Goal: Use online tool/utility

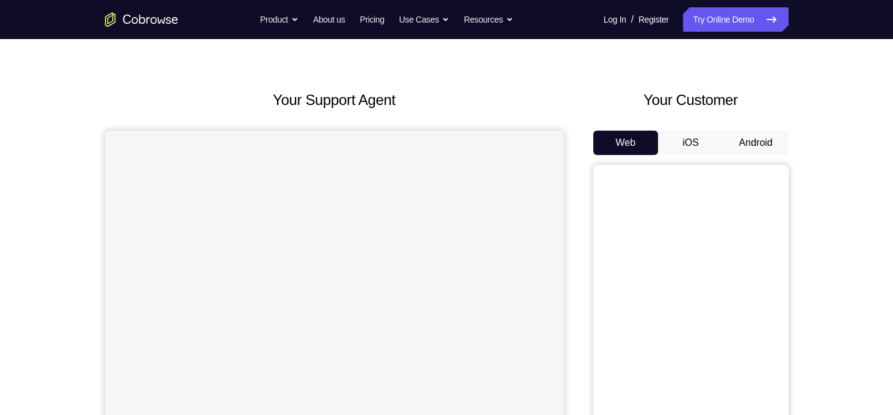
scroll to position [71, 0]
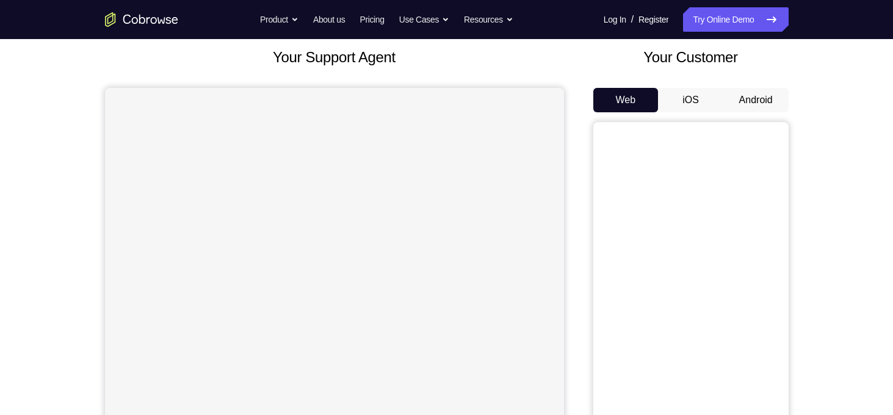
click at [757, 99] on button "Android" at bounding box center [755, 100] width 65 height 24
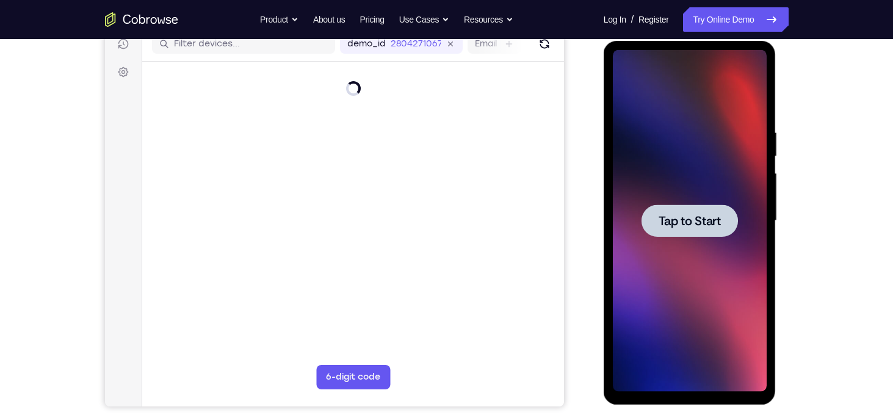
scroll to position [0, 0]
click at [697, 227] on span "Tap to Start" at bounding box center [690, 221] width 62 height 12
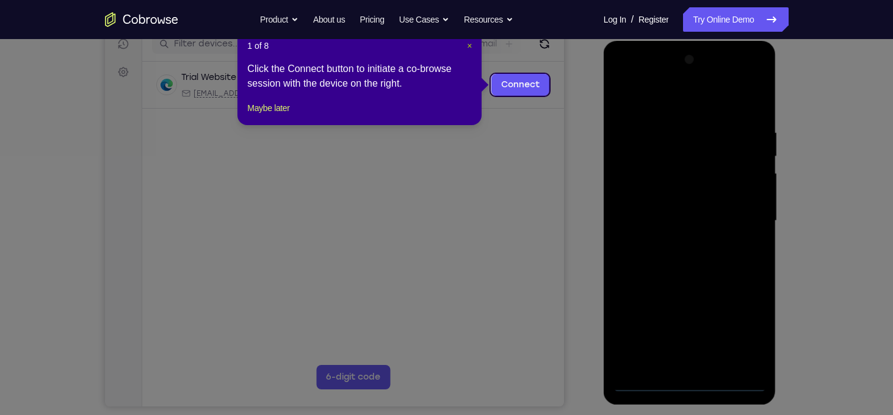
click at [468, 45] on span "×" at bounding box center [469, 46] width 5 height 10
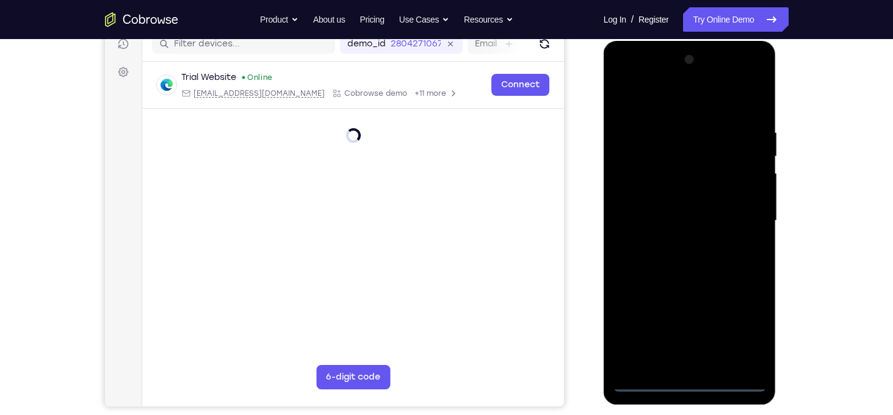
click at [689, 380] on div at bounding box center [690, 221] width 154 height 342
click at [689, 383] on div at bounding box center [690, 221] width 154 height 342
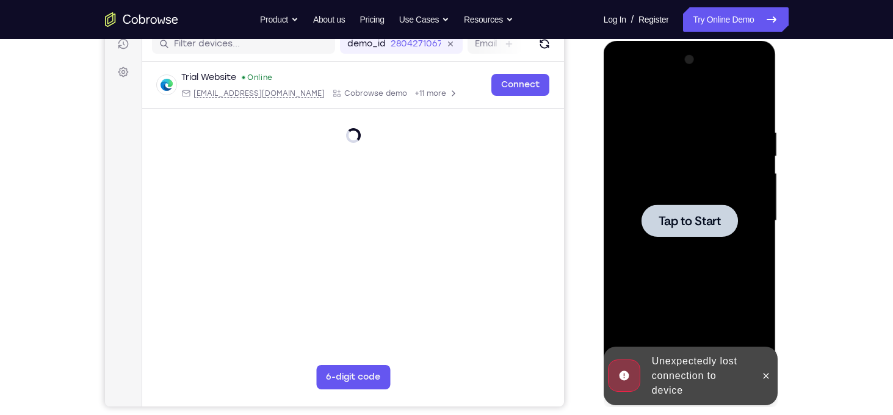
click at [644, 384] on div "Online web based iOS Simulators and Android Emulators. Run iPhone, iPad, Mobile…" at bounding box center [691, 224] width 174 height 366
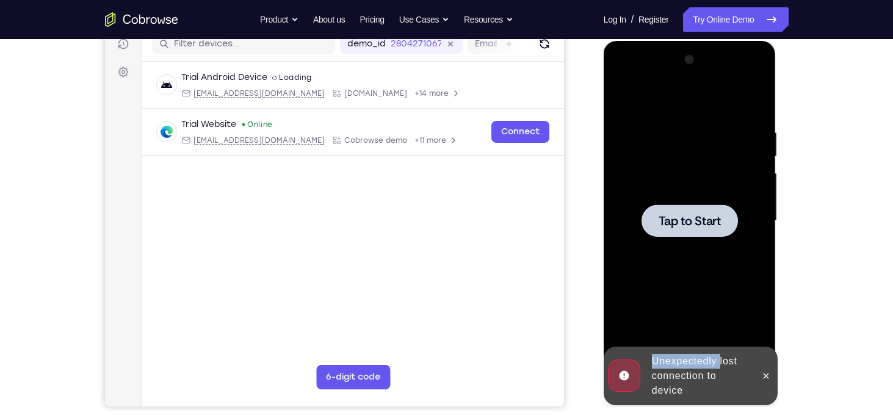
click at [644, 384] on div "Unexpectedly lost connection to device" at bounding box center [680, 376] width 151 height 59
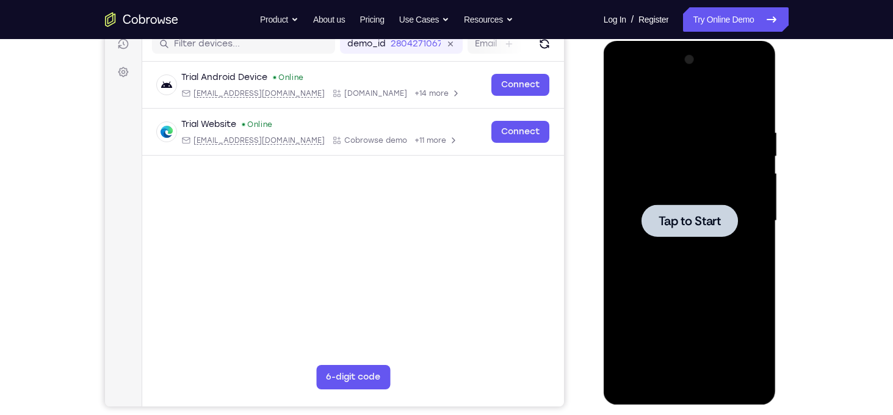
drag, startPoint x: 644, startPoint y: 384, endPoint x: 670, endPoint y: 283, distance: 103.9
click at [670, 283] on div at bounding box center [690, 221] width 154 height 342
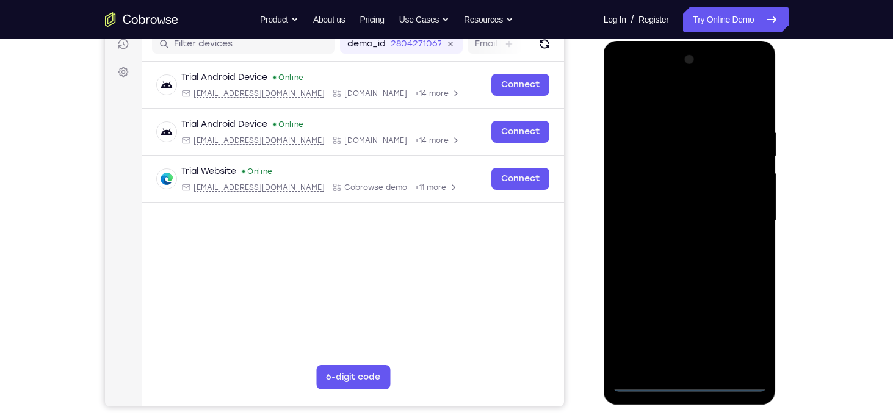
click at [685, 382] on div at bounding box center [690, 221] width 154 height 342
click at [737, 339] on div at bounding box center [690, 221] width 154 height 342
click at [621, 80] on div at bounding box center [690, 221] width 154 height 342
click at [737, 217] on div at bounding box center [690, 221] width 154 height 342
click at [672, 246] on div at bounding box center [690, 221] width 154 height 342
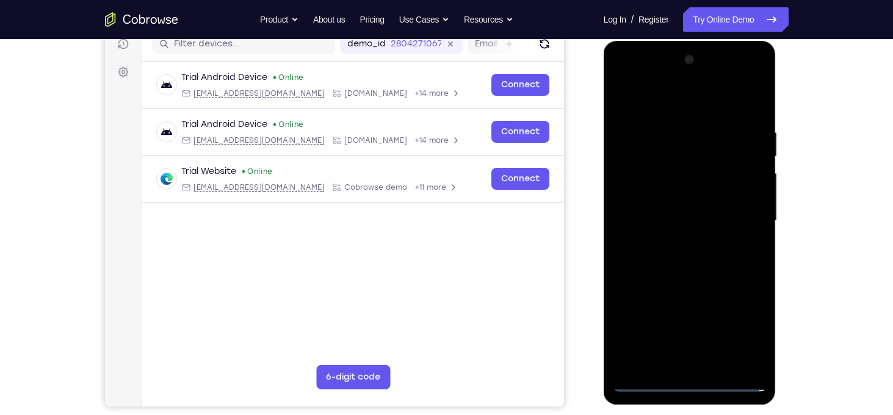
click at [679, 209] on div at bounding box center [690, 221] width 154 height 342
click at [652, 200] on div at bounding box center [690, 221] width 154 height 342
click at [651, 225] on div at bounding box center [690, 221] width 154 height 342
click at [680, 264] on div at bounding box center [690, 221] width 154 height 342
click at [682, 260] on div at bounding box center [690, 221] width 154 height 342
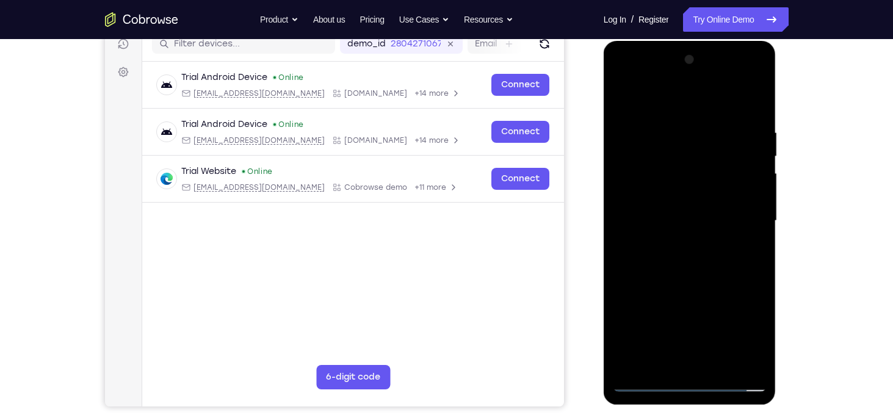
drag, startPoint x: 646, startPoint y: 103, endPoint x: 802, endPoint y: 82, distance: 157.5
click at [778, 82] on html "Online web based iOS Simulators and Android Emulators. Run iPhone, iPad, Mobile…" at bounding box center [691, 224] width 174 height 366
click at [699, 261] on div at bounding box center [690, 221] width 154 height 342
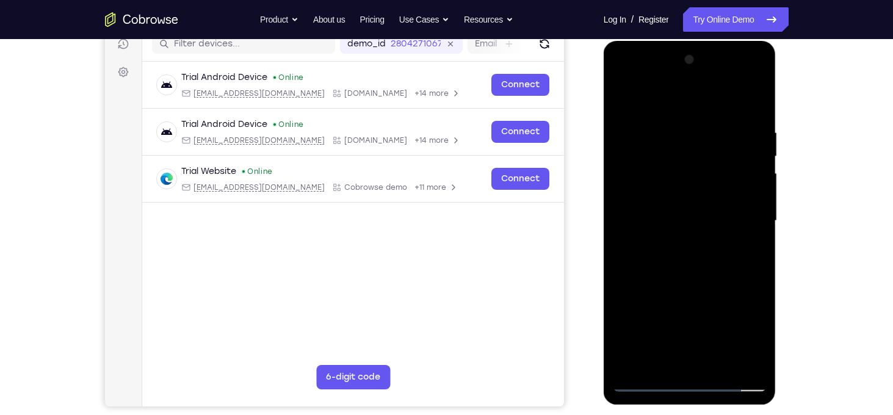
click at [755, 114] on div at bounding box center [690, 221] width 154 height 342
click at [718, 366] on div at bounding box center [690, 221] width 154 height 342
click at [694, 285] on div at bounding box center [690, 221] width 154 height 342
click at [704, 209] on div at bounding box center [690, 221] width 154 height 342
drag, startPoint x: 741, startPoint y: 161, endPoint x: 740, endPoint y: 251, distance: 90.9
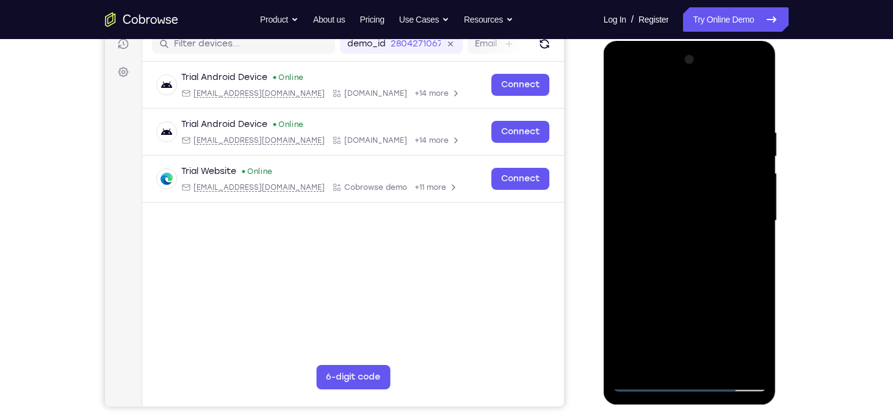
click at [740, 251] on div at bounding box center [690, 221] width 154 height 342
drag, startPoint x: 735, startPoint y: 145, endPoint x: 732, endPoint y: 251, distance: 106.3
click at [732, 251] on div at bounding box center [690, 221] width 154 height 342
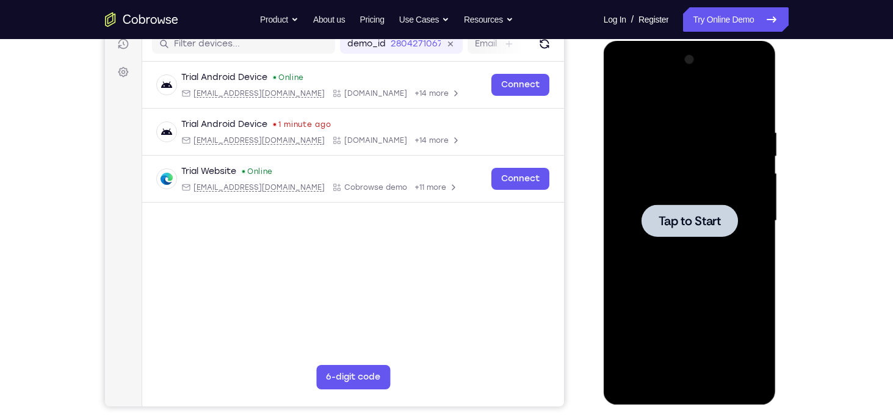
click at [727, 248] on div at bounding box center [690, 221] width 154 height 342
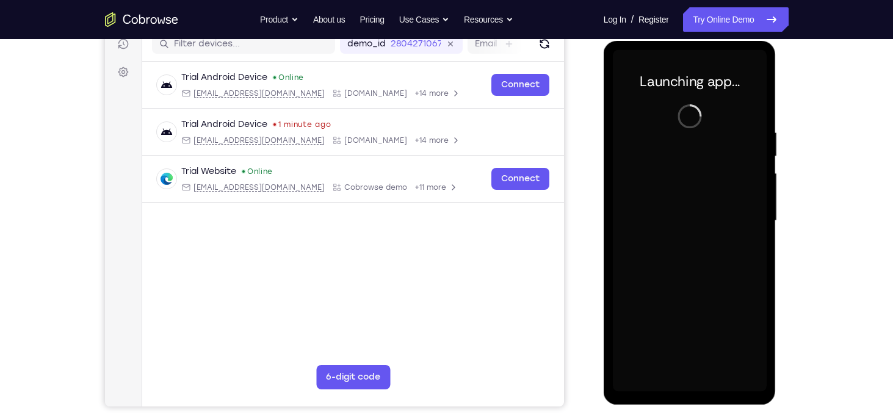
drag, startPoint x: 727, startPoint y: 248, endPoint x: 740, endPoint y: 236, distance: 18.1
click at [740, 236] on div at bounding box center [690, 221] width 154 height 342
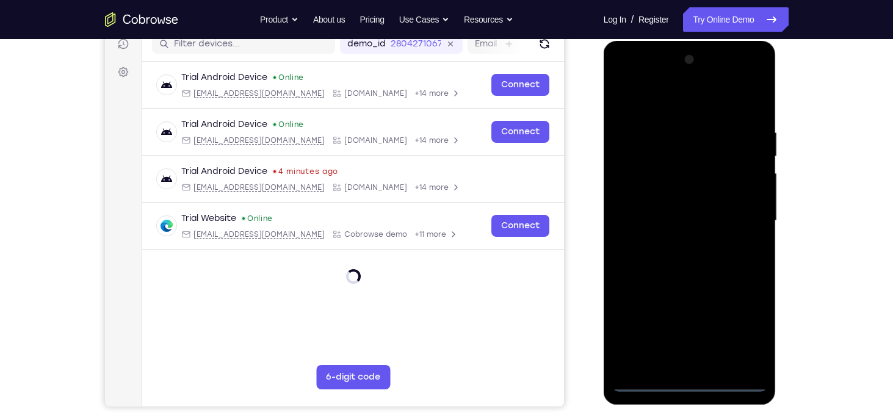
click at [692, 388] on div at bounding box center [690, 221] width 154 height 342
click at [742, 336] on div at bounding box center [690, 221] width 154 height 342
click at [624, 80] on div at bounding box center [690, 221] width 154 height 342
click at [742, 214] on div at bounding box center [690, 221] width 154 height 342
click at [677, 244] on div at bounding box center [690, 221] width 154 height 342
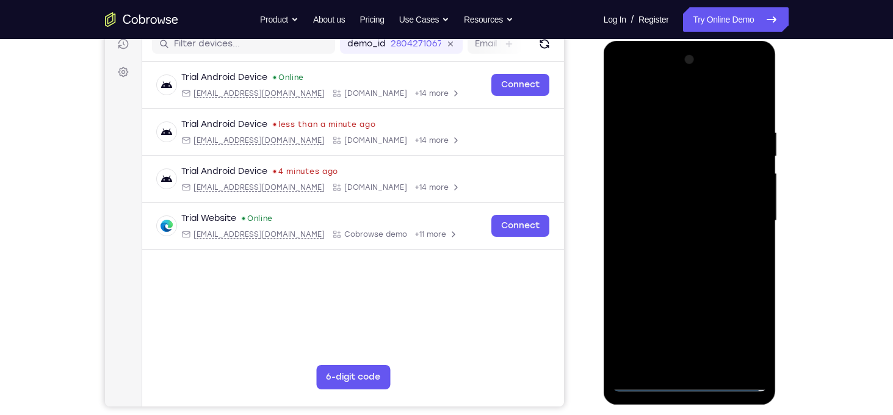
click at [689, 211] on div at bounding box center [690, 221] width 154 height 342
click at [645, 197] on div at bounding box center [690, 221] width 154 height 342
click at [674, 222] on div at bounding box center [690, 221] width 154 height 342
click at [678, 261] on div at bounding box center [690, 221] width 154 height 342
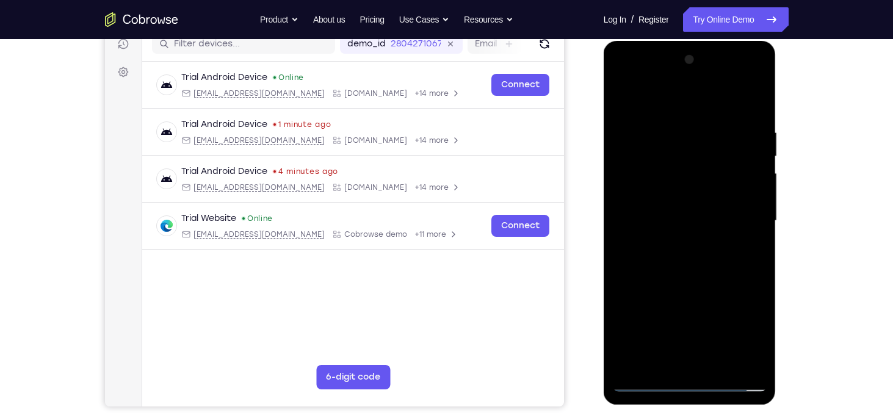
drag, startPoint x: 651, startPoint y: 104, endPoint x: 806, endPoint y: 105, distance: 155.0
click at [778, 105] on html "Online web based iOS Simulators and Android Emulators. Run iPhone, iPad, Mobile…" at bounding box center [691, 224] width 174 height 366
click at [756, 115] on div at bounding box center [690, 221] width 154 height 342
click at [718, 365] on div at bounding box center [690, 221] width 154 height 342
click at [709, 287] on div at bounding box center [690, 221] width 154 height 342
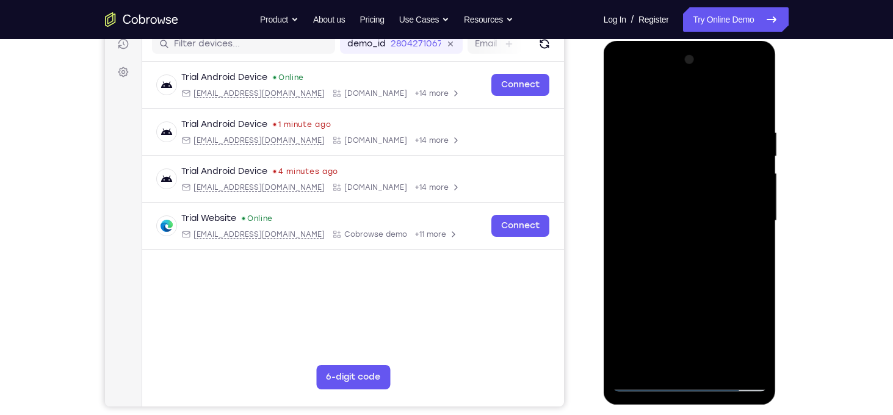
click at [676, 201] on div at bounding box center [690, 221] width 154 height 342
drag, startPoint x: 753, startPoint y: 175, endPoint x: 731, endPoint y: 272, distance: 99.6
click at [731, 272] on div at bounding box center [690, 221] width 154 height 342
drag, startPoint x: 729, startPoint y: 197, endPoint x: 727, endPoint y: 284, distance: 87.9
click at [727, 284] on div at bounding box center [690, 221] width 154 height 342
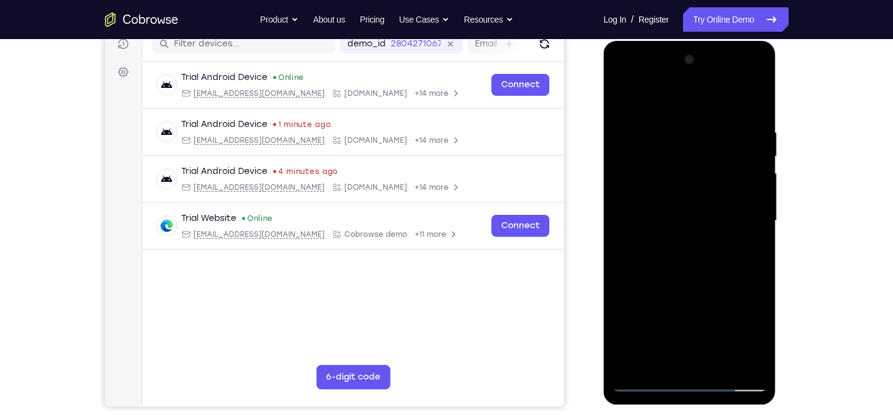
click at [684, 223] on div at bounding box center [690, 221] width 154 height 342
click at [645, 385] on div at bounding box center [690, 221] width 154 height 342
click at [713, 202] on div at bounding box center [690, 221] width 154 height 342
click at [674, 185] on div at bounding box center [690, 221] width 154 height 342
drag, startPoint x: 728, startPoint y: 267, endPoint x: 717, endPoint y: 165, distance: 101.9
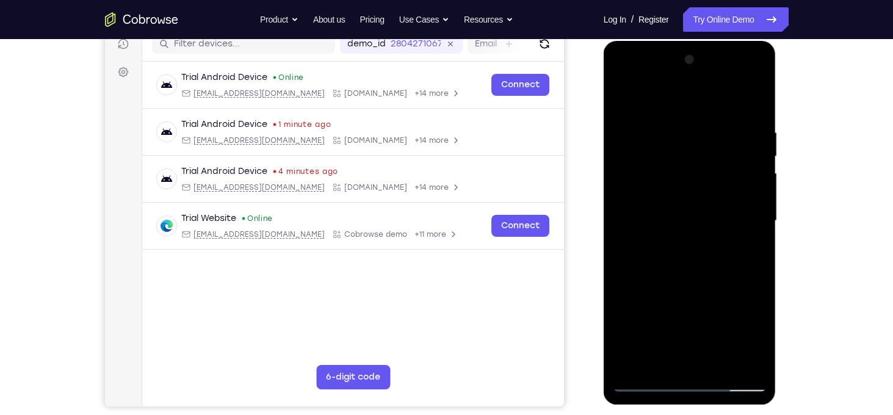
click at [717, 165] on div at bounding box center [690, 221] width 154 height 342
click at [648, 154] on div at bounding box center [690, 221] width 154 height 342
click at [679, 153] on div at bounding box center [690, 221] width 154 height 342
click at [746, 252] on div at bounding box center [690, 221] width 154 height 342
drag, startPoint x: 709, startPoint y: 169, endPoint x: 688, endPoint y: 238, distance: 71.8
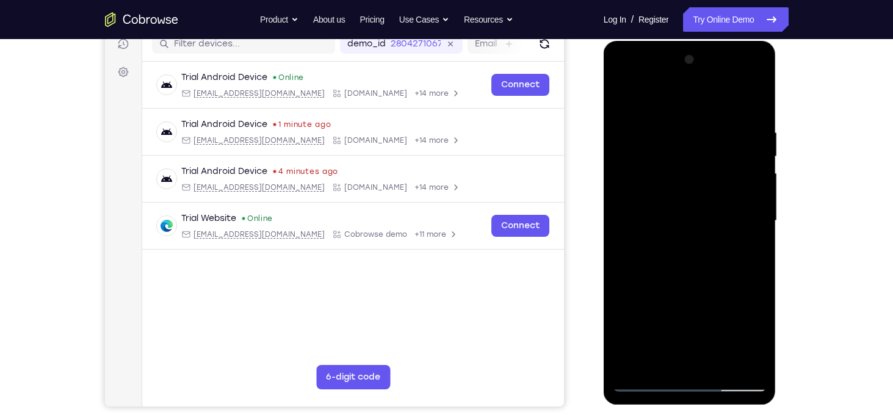
click at [688, 238] on div at bounding box center [690, 221] width 154 height 342
drag, startPoint x: 733, startPoint y: 146, endPoint x: 720, endPoint y: 200, distance: 55.4
click at [720, 200] on div at bounding box center [690, 221] width 154 height 342
click at [716, 171] on div at bounding box center [690, 221] width 154 height 342
click at [641, 383] on div at bounding box center [690, 221] width 154 height 342
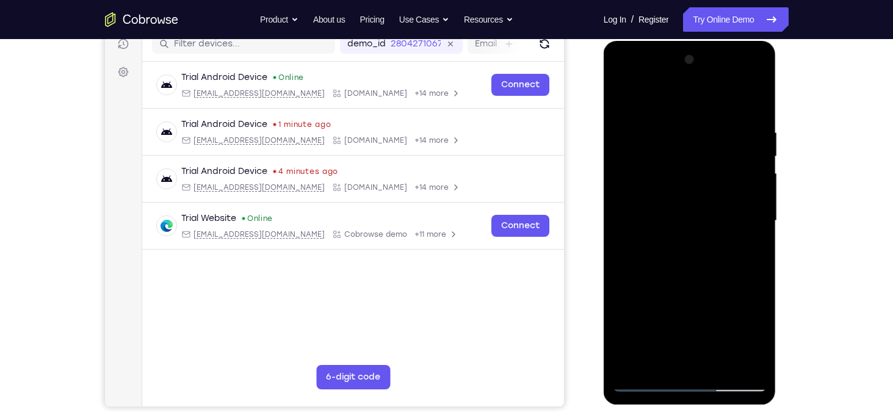
click at [741, 178] on div at bounding box center [690, 221] width 154 height 342
click at [736, 176] on div at bounding box center [690, 221] width 154 height 342
click at [660, 163] on div at bounding box center [690, 221] width 154 height 342
drag, startPoint x: 730, startPoint y: 269, endPoint x: 726, endPoint y: 168, distance: 100.2
click at [726, 168] on div at bounding box center [690, 221] width 154 height 342
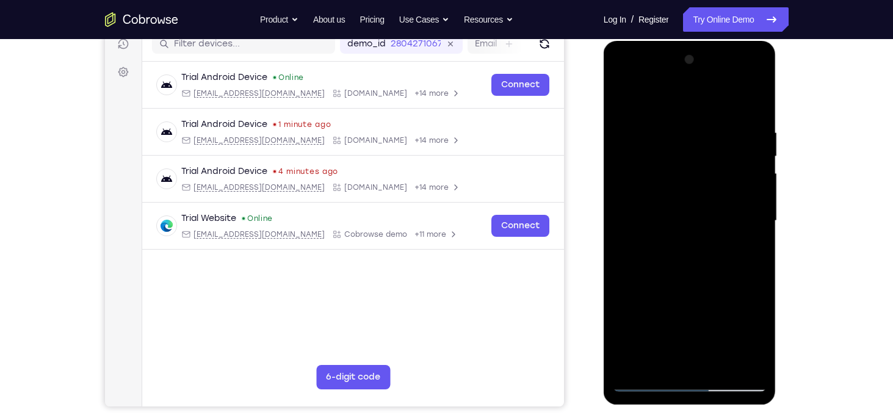
drag, startPoint x: 721, startPoint y: 207, endPoint x: 713, endPoint y: 128, distance: 79.7
click at [713, 128] on div at bounding box center [690, 221] width 154 height 342
click at [754, 333] on div at bounding box center [690, 221] width 154 height 342
click at [647, 385] on div at bounding box center [690, 221] width 154 height 342
click at [645, 386] on div at bounding box center [690, 221] width 154 height 342
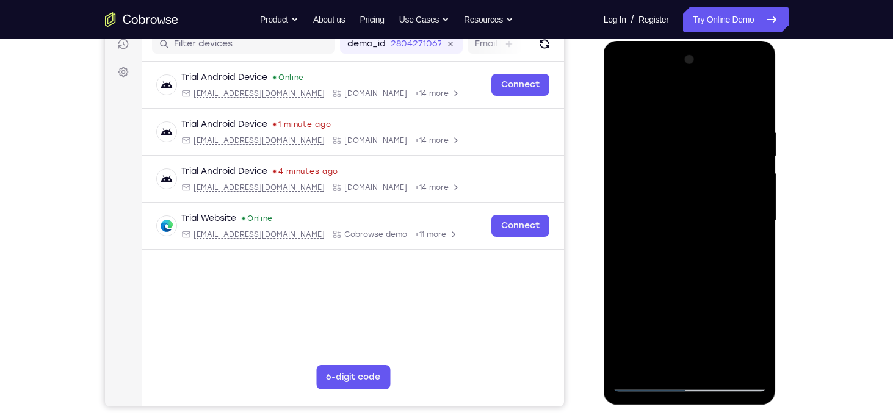
click at [643, 383] on div at bounding box center [690, 221] width 154 height 342
click at [676, 130] on div at bounding box center [690, 221] width 154 height 342
click at [742, 241] on div at bounding box center [690, 221] width 154 height 342
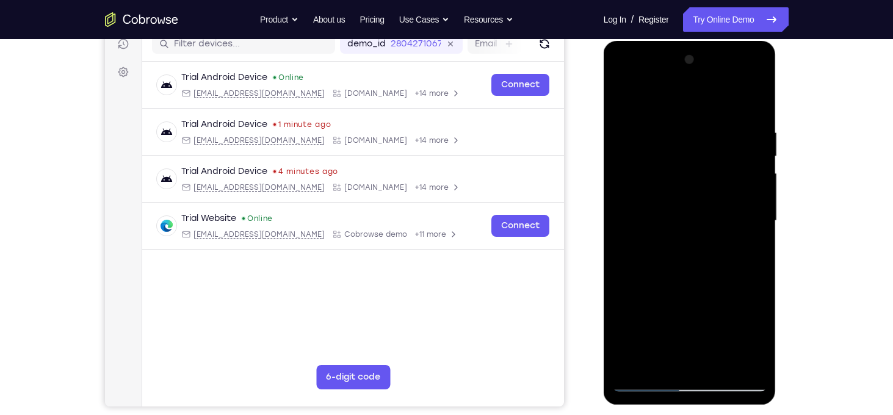
click at [742, 241] on div at bounding box center [690, 221] width 154 height 342
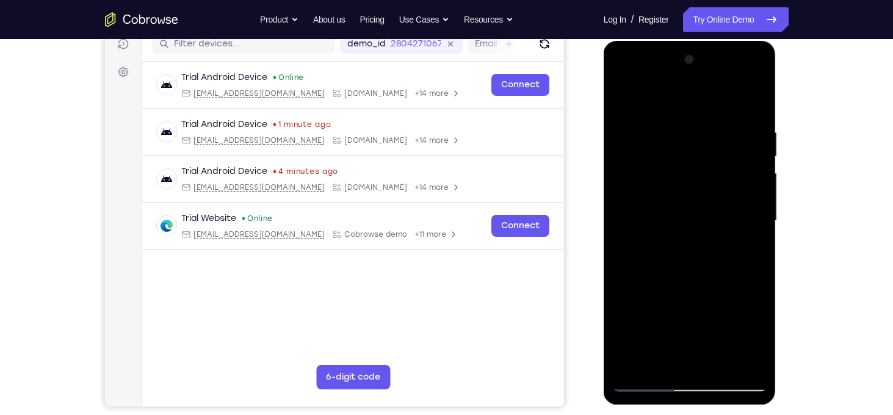
click at [742, 241] on div at bounding box center [690, 221] width 154 height 342
click at [629, 217] on div at bounding box center [690, 221] width 154 height 342
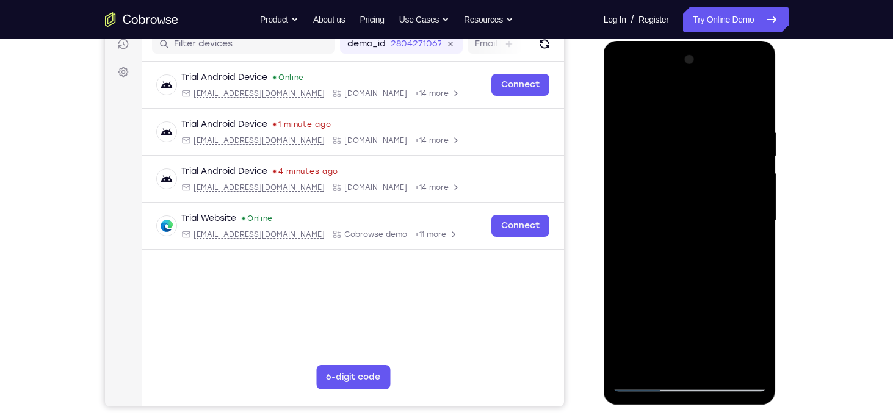
click at [742, 183] on div at bounding box center [690, 221] width 154 height 342
click at [638, 222] on div at bounding box center [690, 221] width 154 height 342
click at [630, 217] on div at bounding box center [690, 221] width 154 height 342
click at [757, 212] on div at bounding box center [690, 221] width 154 height 342
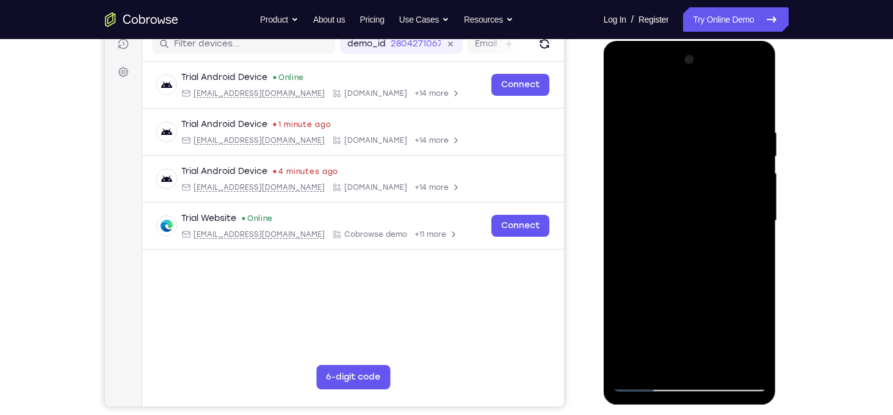
click at [757, 212] on div at bounding box center [690, 221] width 154 height 342
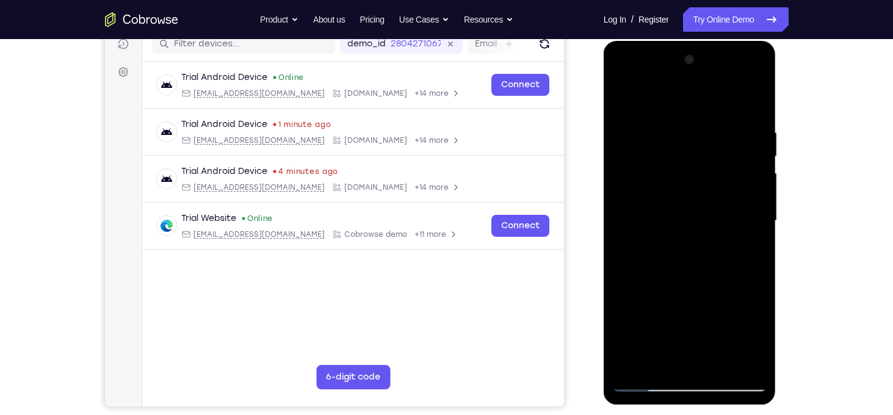
click at [757, 212] on div at bounding box center [690, 221] width 154 height 342
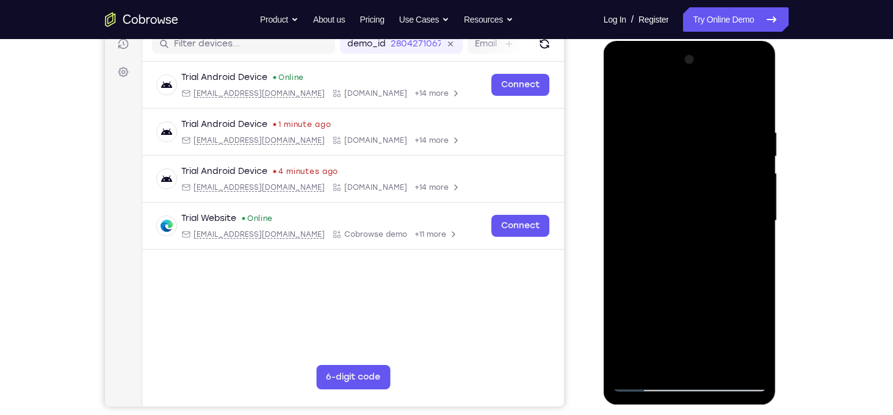
click at [757, 212] on div at bounding box center [690, 221] width 154 height 342
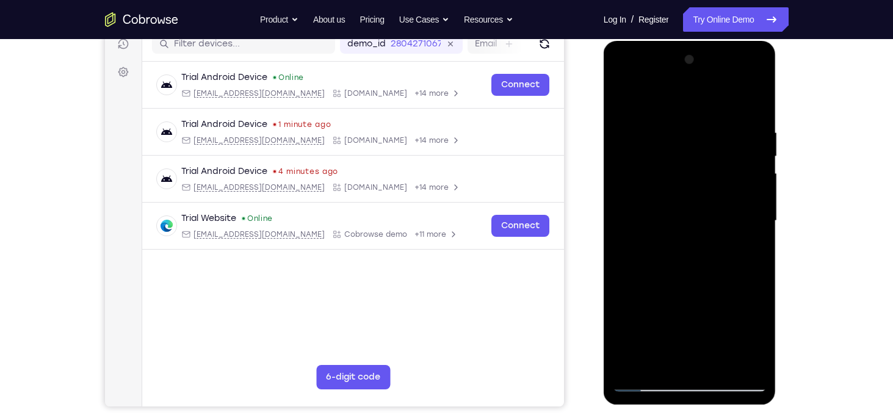
click at [757, 212] on div at bounding box center [690, 221] width 154 height 342
click at [645, 378] on div at bounding box center [690, 221] width 154 height 342
click at [643, 385] on div at bounding box center [690, 221] width 154 height 342
click at [757, 102] on div at bounding box center [690, 221] width 154 height 342
click at [626, 98] on div at bounding box center [690, 221] width 154 height 342
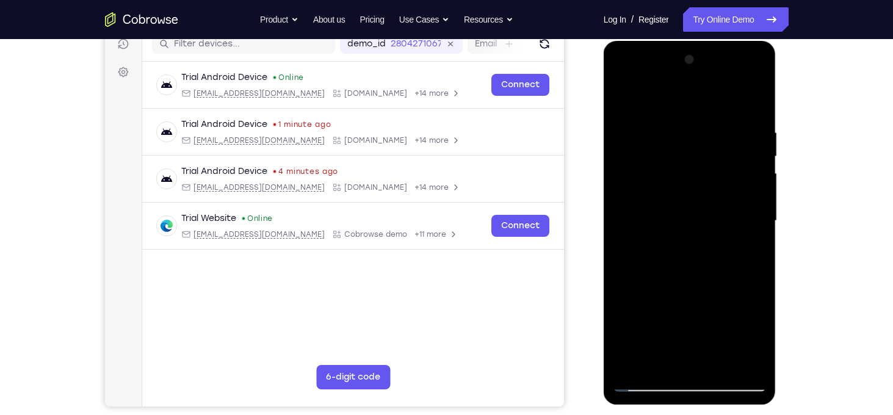
click at [717, 368] on div at bounding box center [690, 221] width 154 height 342
click at [643, 386] on div at bounding box center [690, 221] width 154 height 342
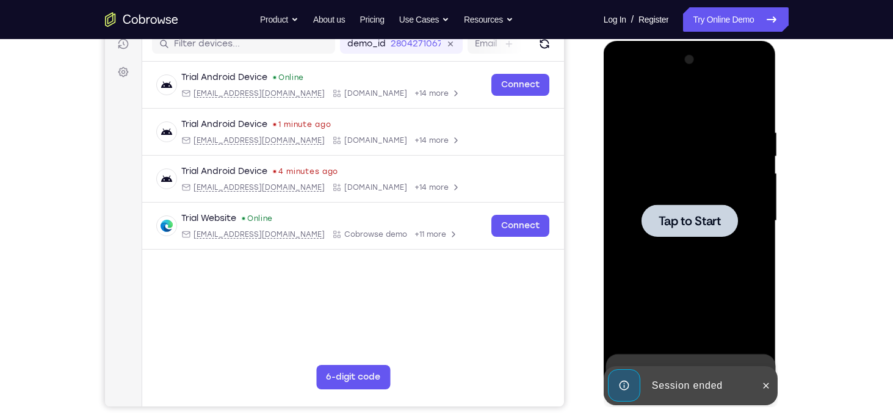
click at [644, 223] on div at bounding box center [689, 220] width 96 height 32
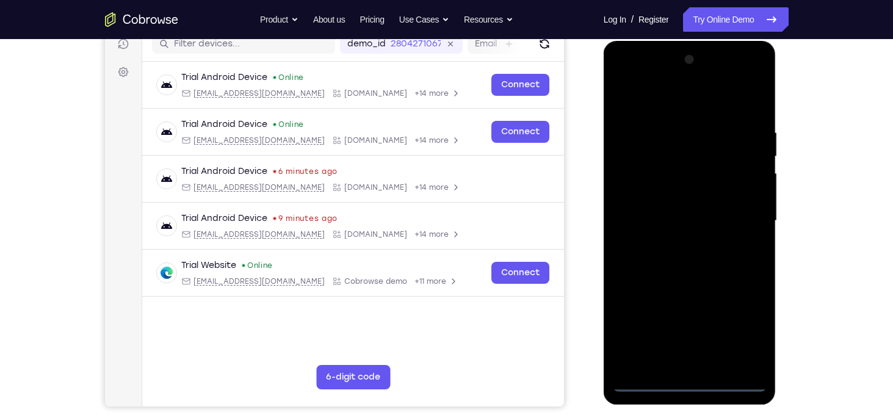
click at [687, 383] on div at bounding box center [690, 221] width 154 height 342
click at [746, 335] on div at bounding box center [690, 221] width 154 height 342
click at [626, 81] on div at bounding box center [690, 221] width 154 height 342
click at [681, 155] on div at bounding box center [690, 221] width 154 height 342
click at [645, 387] on div at bounding box center [690, 221] width 154 height 342
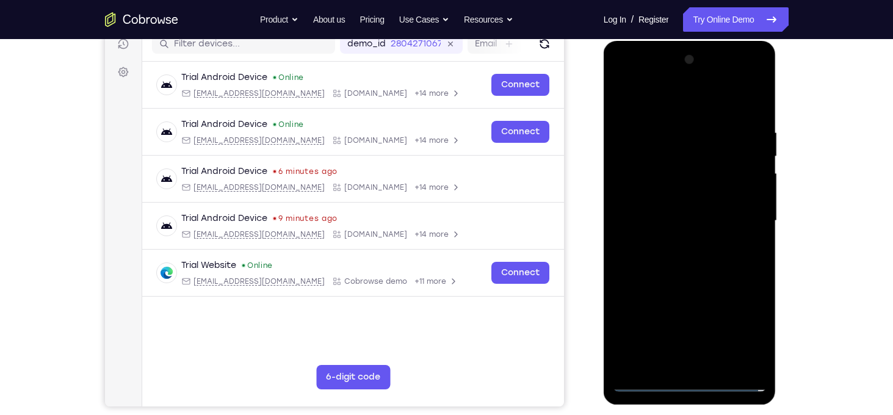
click at [681, 231] on div at bounding box center [690, 221] width 154 height 342
click at [736, 217] on div at bounding box center [690, 221] width 154 height 342
click at [679, 244] on div at bounding box center [690, 221] width 154 height 342
click at [696, 195] on div at bounding box center [690, 221] width 154 height 342
click at [656, 212] on div at bounding box center [690, 221] width 154 height 342
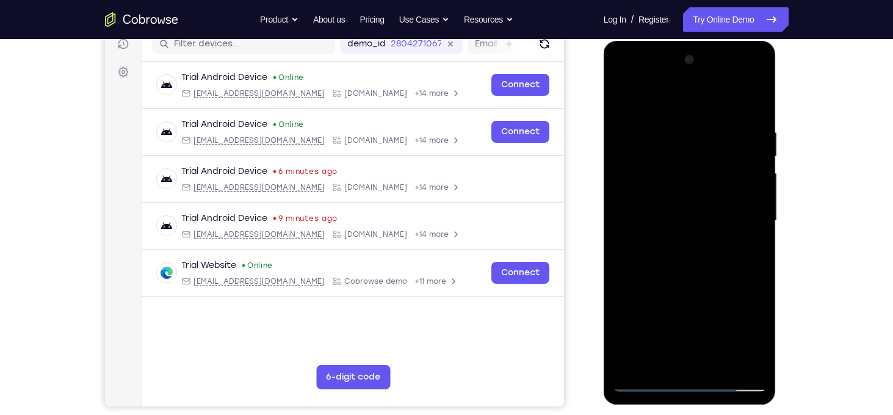
click at [690, 195] on div at bounding box center [690, 221] width 154 height 342
drag, startPoint x: 662, startPoint y: 96, endPoint x: 877, endPoint y: 97, distance: 215.5
click at [778, 97] on html "Online web based iOS Simulators and Android Emulators. Run iPhone, iPad, Mobile…" at bounding box center [691, 224] width 174 height 366
click at [672, 123] on div at bounding box center [690, 221] width 154 height 342
click at [721, 190] on div at bounding box center [690, 221] width 154 height 342
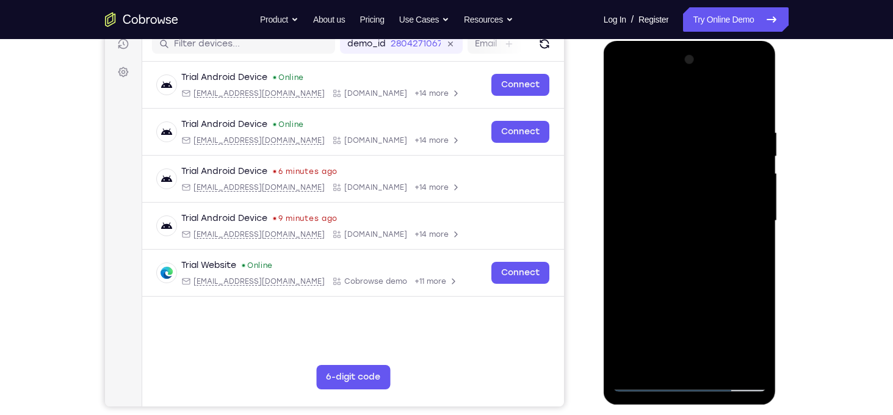
click at [721, 192] on div at bounding box center [690, 221] width 154 height 342
click at [721, 193] on div at bounding box center [690, 221] width 154 height 342
click at [760, 204] on div at bounding box center [690, 221] width 154 height 342
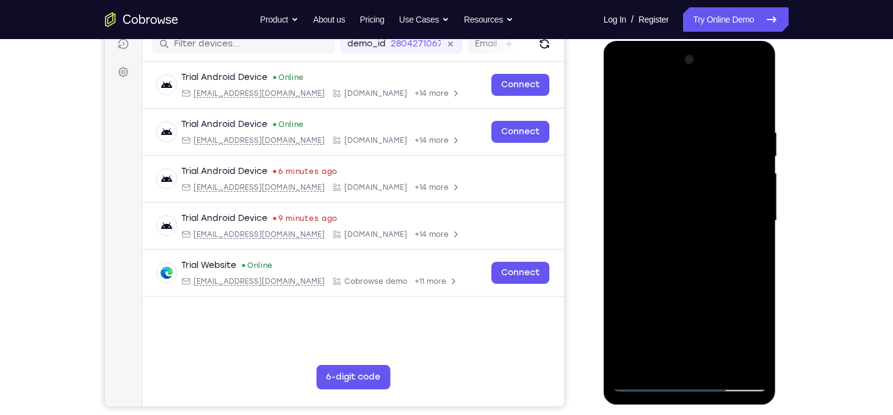
click at [755, 151] on div at bounding box center [690, 221] width 154 height 342
drag, startPoint x: 753, startPoint y: 219, endPoint x: 621, endPoint y: 220, distance: 131.2
click at [621, 220] on div at bounding box center [690, 221] width 154 height 342
drag, startPoint x: 745, startPoint y: 219, endPoint x: 606, endPoint y: 218, distance: 139.2
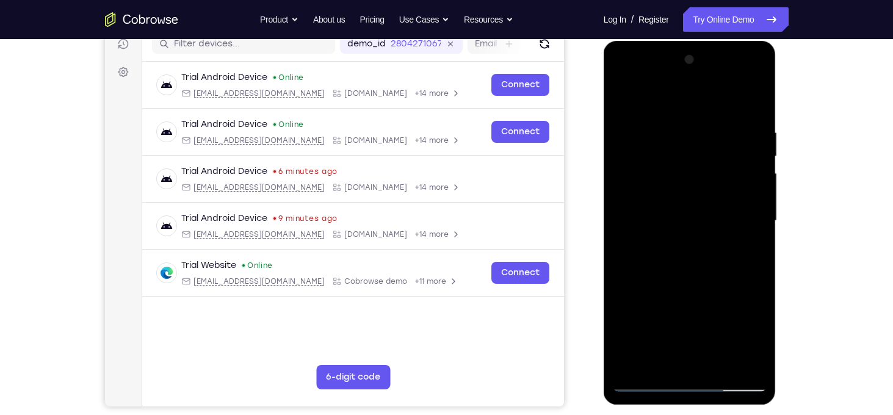
click at [606, 218] on div at bounding box center [690, 223] width 173 height 364
drag, startPoint x: 704, startPoint y: 227, endPoint x: 471, endPoint y: 258, distance: 235.1
click at [604, 258] on html "Online web based iOS Simulators and Android Emulators. Run iPhone, iPad, Mobile…" at bounding box center [691, 224] width 174 height 366
click at [640, 380] on div at bounding box center [690, 221] width 154 height 342
click at [713, 129] on div at bounding box center [690, 221] width 154 height 342
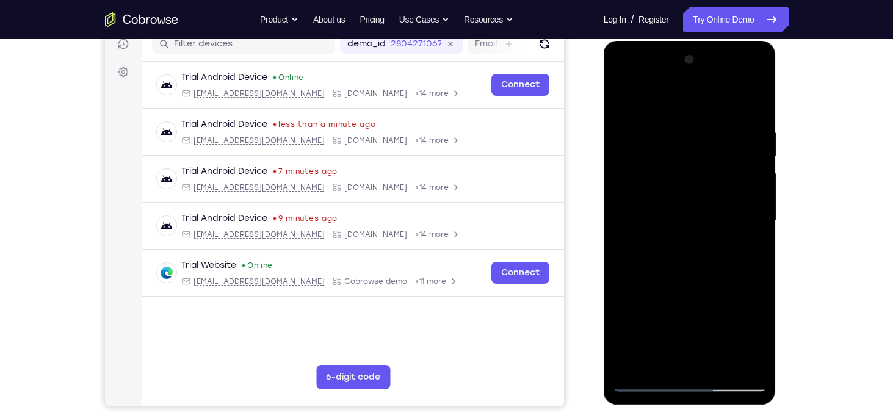
drag, startPoint x: 743, startPoint y: 212, endPoint x: 609, endPoint y: 214, distance: 134.3
click at [609, 214] on div at bounding box center [690, 223] width 173 height 364
drag, startPoint x: 749, startPoint y: 228, endPoint x: 653, endPoint y: 248, distance: 97.9
click at [653, 248] on div at bounding box center [690, 221] width 154 height 342
drag, startPoint x: 732, startPoint y: 209, endPoint x: 543, endPoint y: 247, distance: 193.0
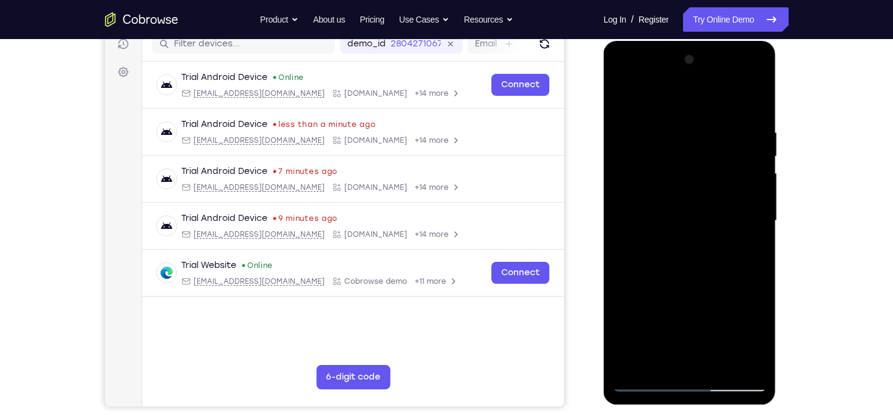
click at [604, 247] on html "Online web based iOS Simulators and Android Emulators. Run iPhone, iPad, Mobile…" at bounding box center [691, 224] width 174 height 366
drag, startPoint x: 745, startPoint y: 202, endPoint x: 613, endPoint y: 212, distance: 131.6
click at [613, 212] on div at bounding box center [690, 221] width 154 height 342
click at [732, 204] on div at bounding box center [690, 221] width 154 height 342
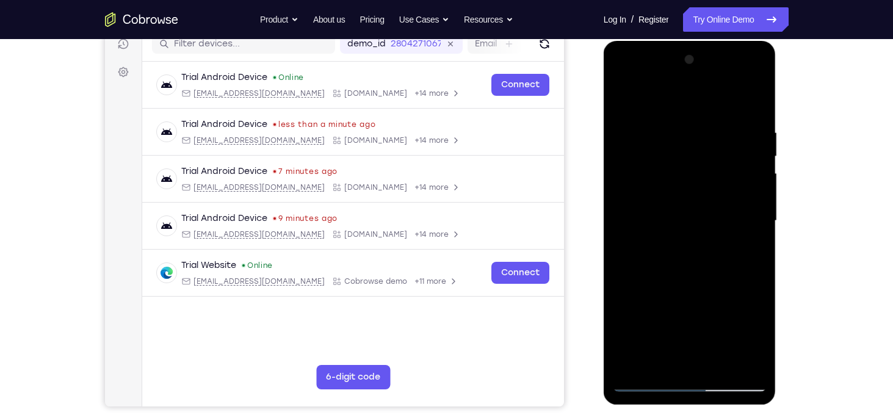
click at [741, 199] on div at bounding box center [690, 221] width 154 height 342
click at [630, 215] on div at bounding box center [690, 221] width 154 height 342
drag, startPoint x: 741, startPoint y: 237, endPoint x: 625, endPoint y: 247, distance: 116.4
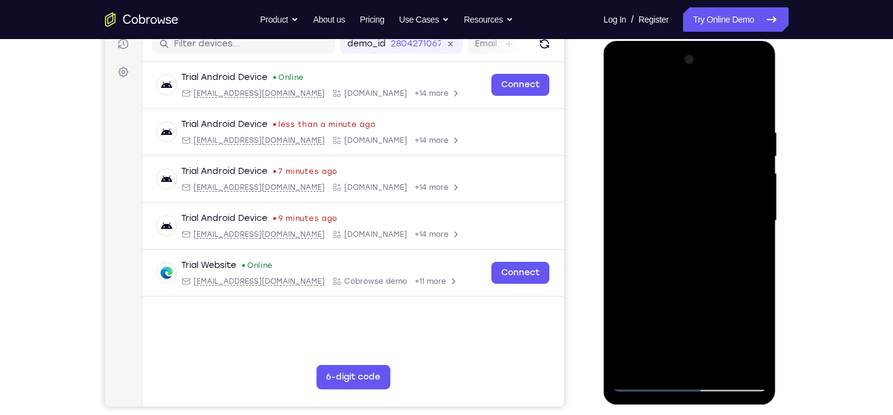
click at [625, 247] on div at bounding box center [690, 221] width 154 height 342
drag, startPoint x: 745, startPoint y: 211, endPoint x: 628, endPoint y: 229, distance: 118.5
click at [628, 229] on div at bounding box center [690, 221] width 154 height 342
click at [638, 384] on div at bounding box center [690, 221] width 154 height 342
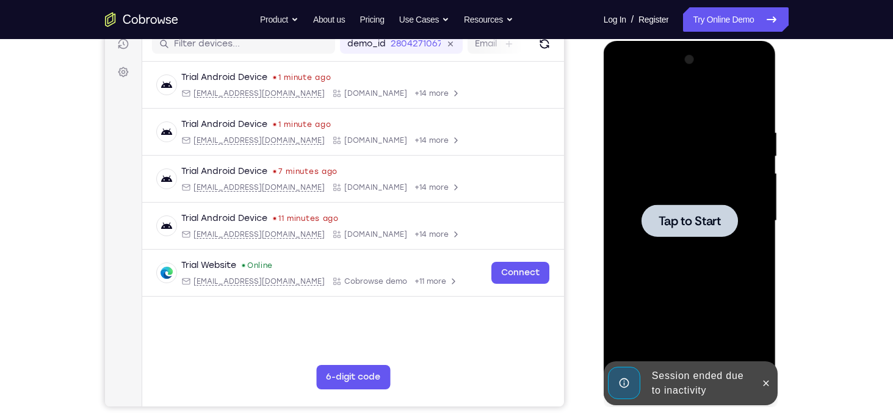
click at [637, 200] on div at bounding box center [690, 221] width 154 height 342
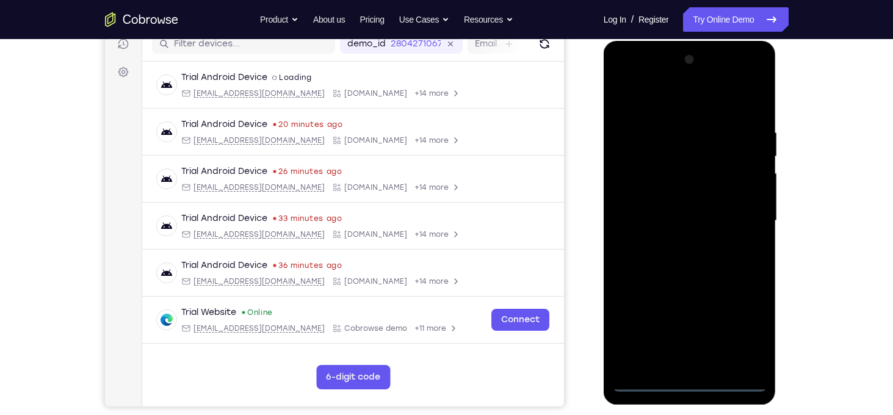
click at [690, 376] on div at bounding box center [690, 221] width 154 height 342
click at [684, 388] on div at bounding box center [690, 221] width 154 height 342
